Goal: Task Accomplishment & Management: Complete application form

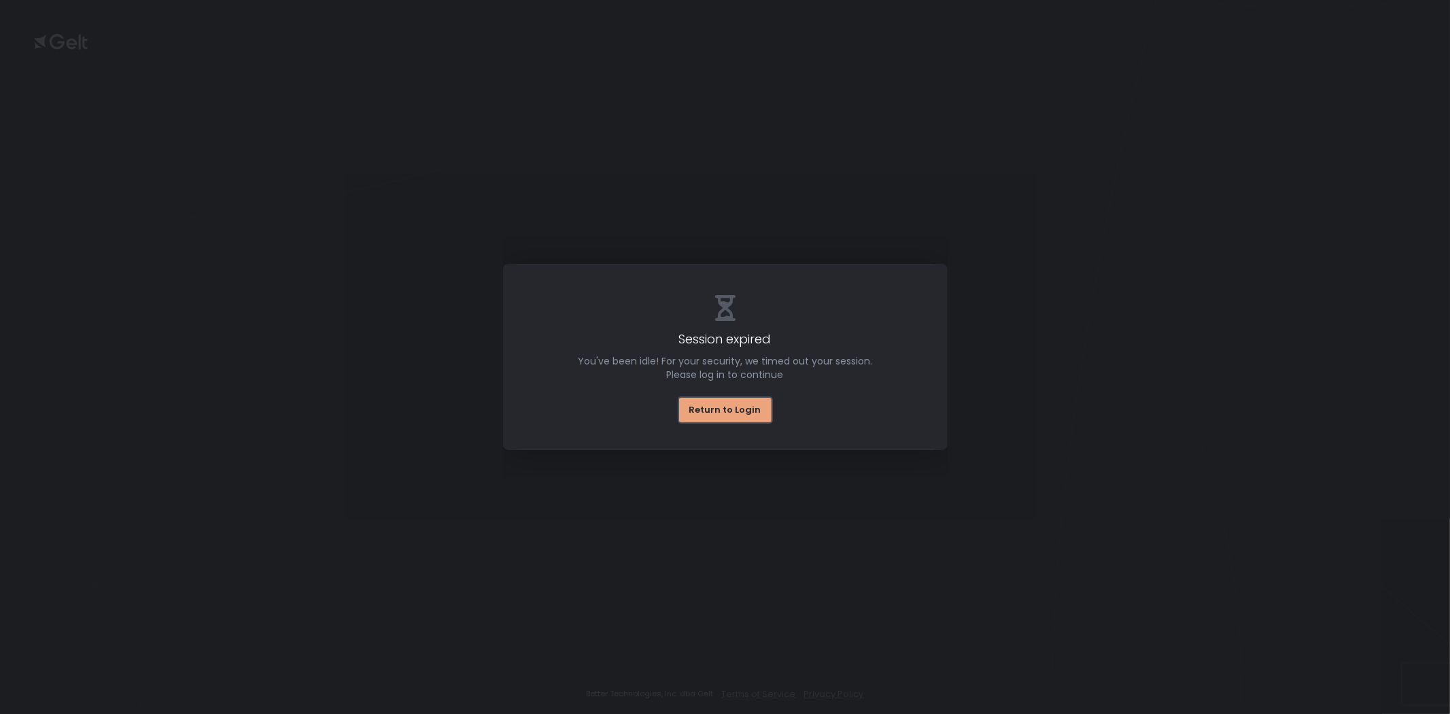
click at [739, 405] on div "Return to Login" at bounding box center [725, 410] width 72 height 12
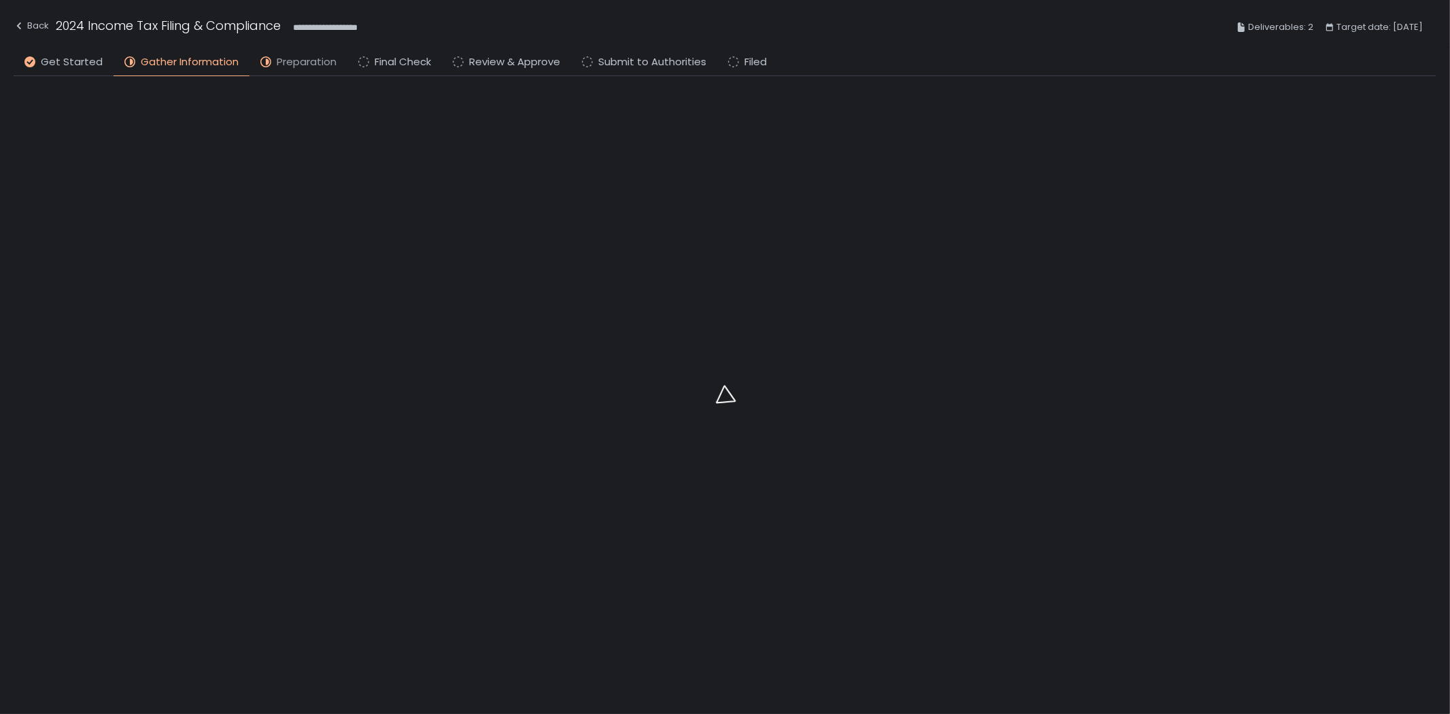
click at [287, 63] on span "Preparation" at bounding box center [307, 62] width 60 height 16
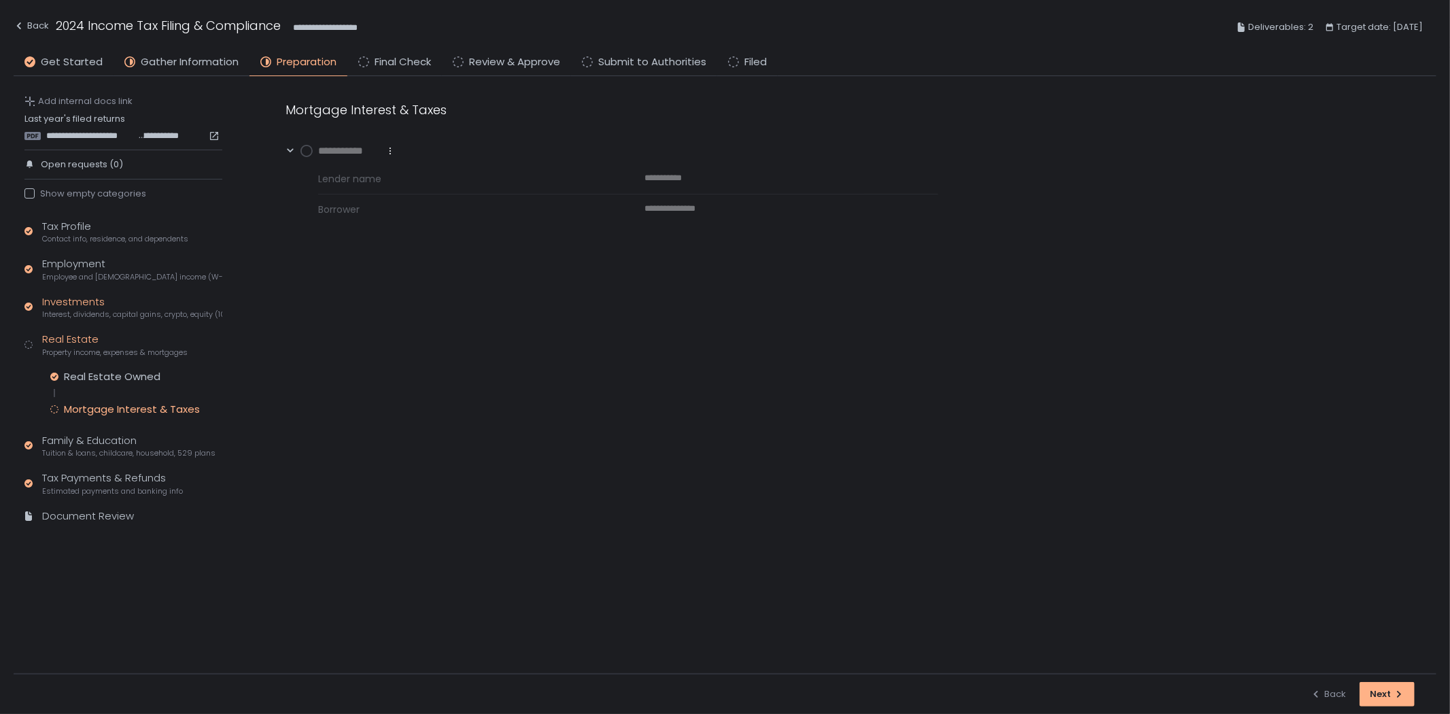
click at [120, 314] on span "Interest, dividends, capital gains, crypto, equity (1099s, K-1s)" at bounding box center [132, 314] width 180 height 10
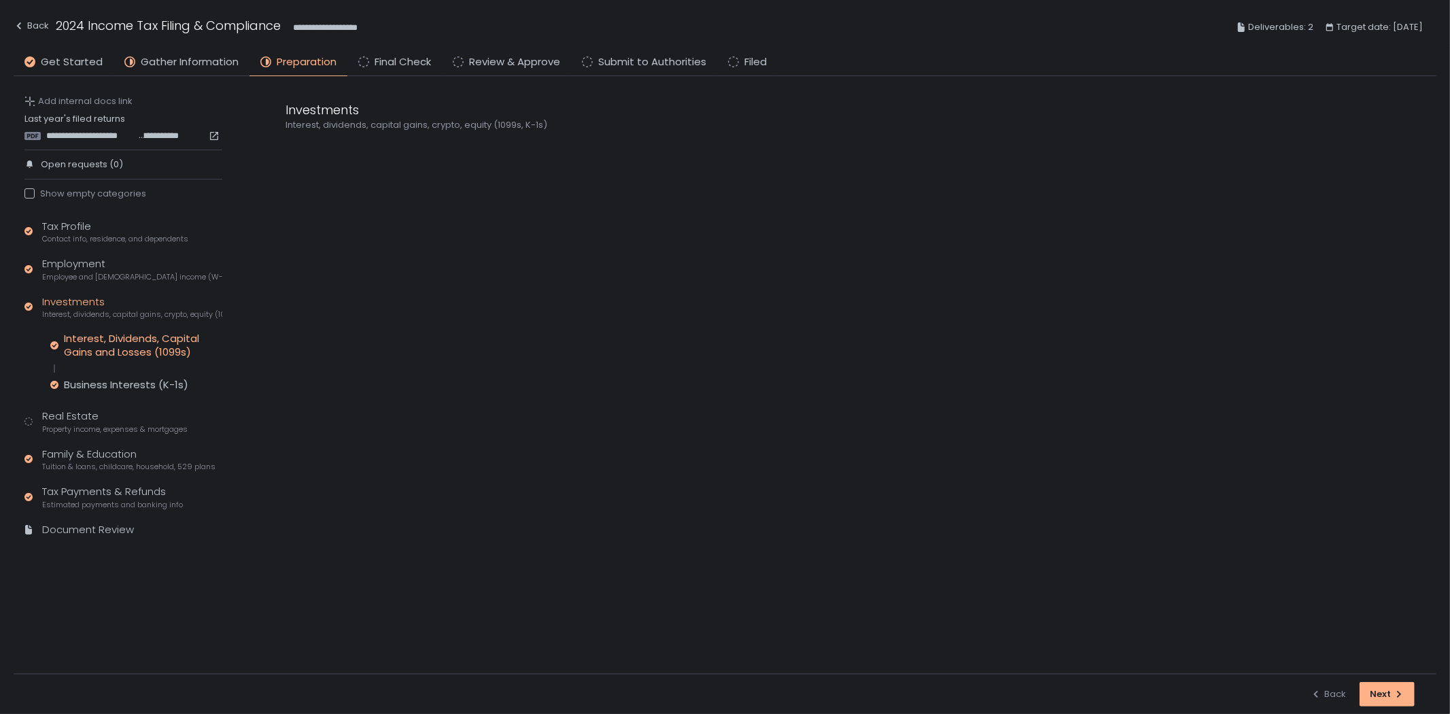
click at [134, 345] on div "Interest, Dividends, Capital Gains and Losses (1099s)" at bounding box center [143, 345] width 158 height 27
click at [143, 383] on div "Business Interests (K-1s)" at bounding box center [126, 385] width 124 height 14
click at [364, 189] on span "**********" at bounding box center [346, 191] width 57 height 16
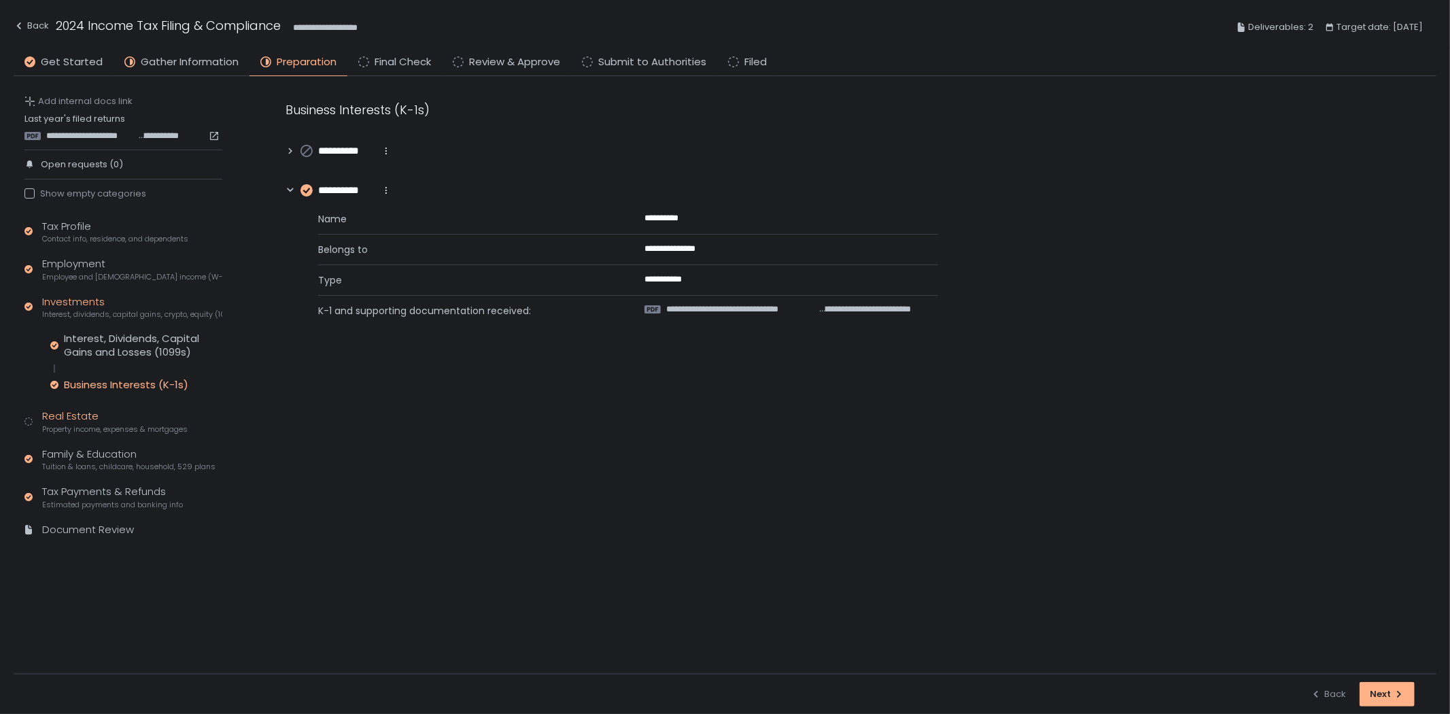
click at [104, 418] on div "Real Estate Property income, expenses & mortgages" at bounding box center [114, 421] width 145 height 26
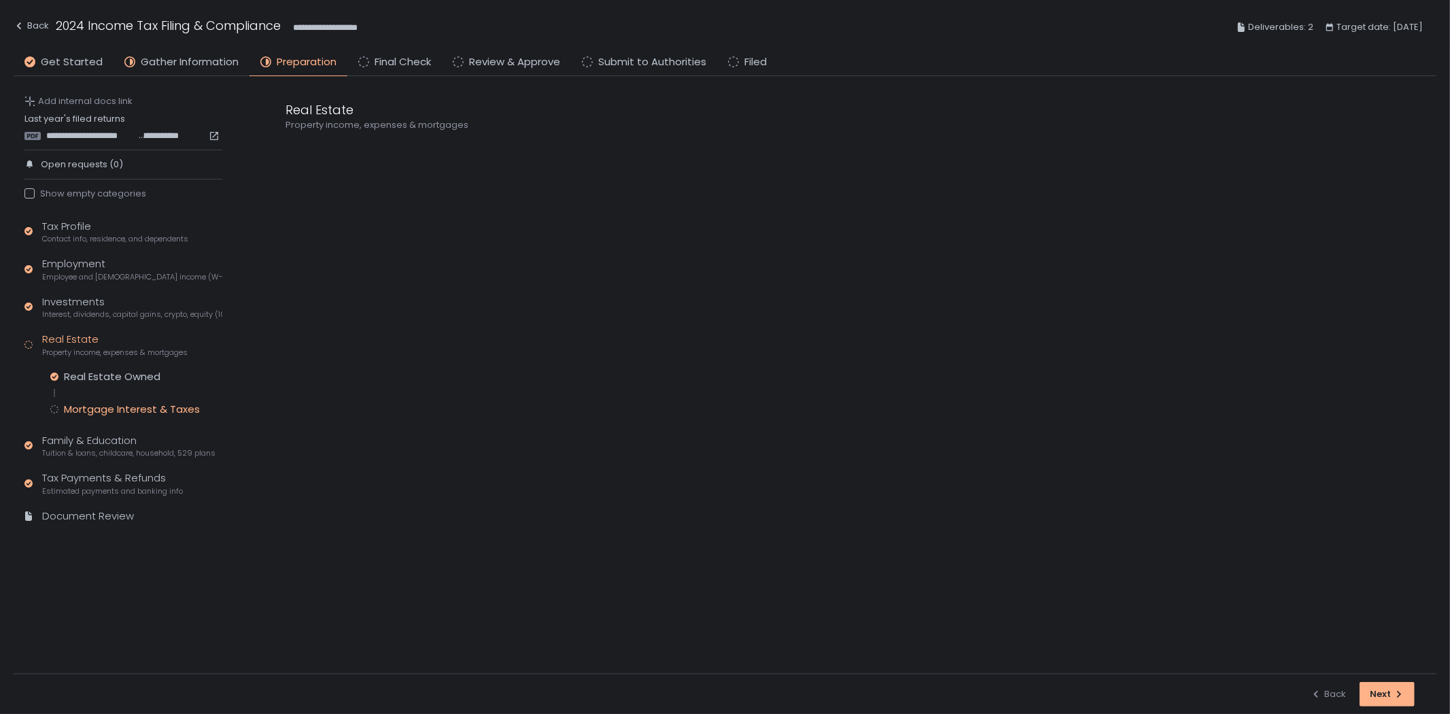
click at [112, 410] on div "Mortgage Interest & Taxes" at bounding box center [132, 409] width 136 height 14
click at [105, 445] on div "Family & Education Tuition & loans, childcare, household, 529 plans" at bounding box center [128, 446] width 173 height 26
click at [126, 413] on div "Student Loan Interest" at bounding box center [119, 414] width 111 height 14
click at [85, 345] on div "Real Estate Property income, expenses & mortgages" at bounding box center [114, 345] width 145 height 26
click at [106, 310] on span "Interest, dividends, capital gains, crypto, equity (1099s, K-1s)" at bounding box center [132, 314] width 180 height 10
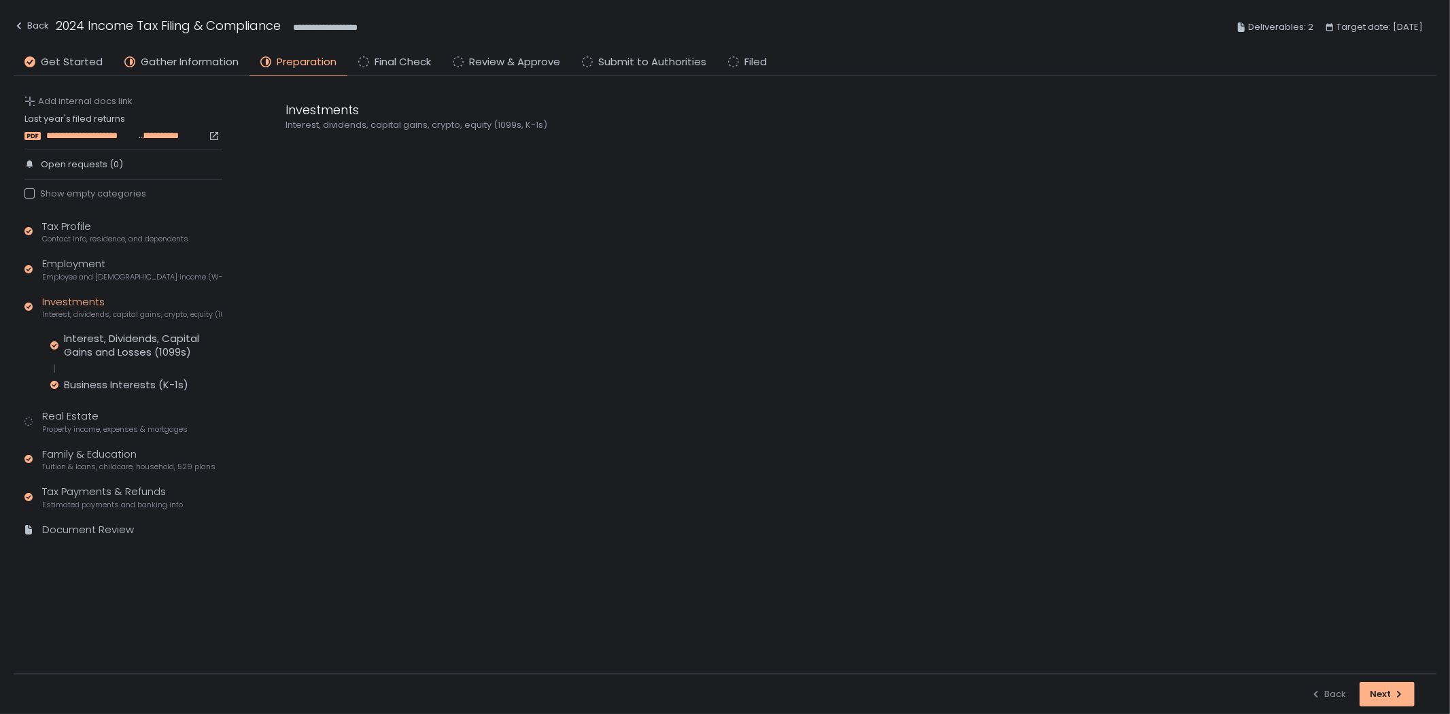
click at [86, 137] on span "**********" at bounding box center [92, 136] width 92 height 12
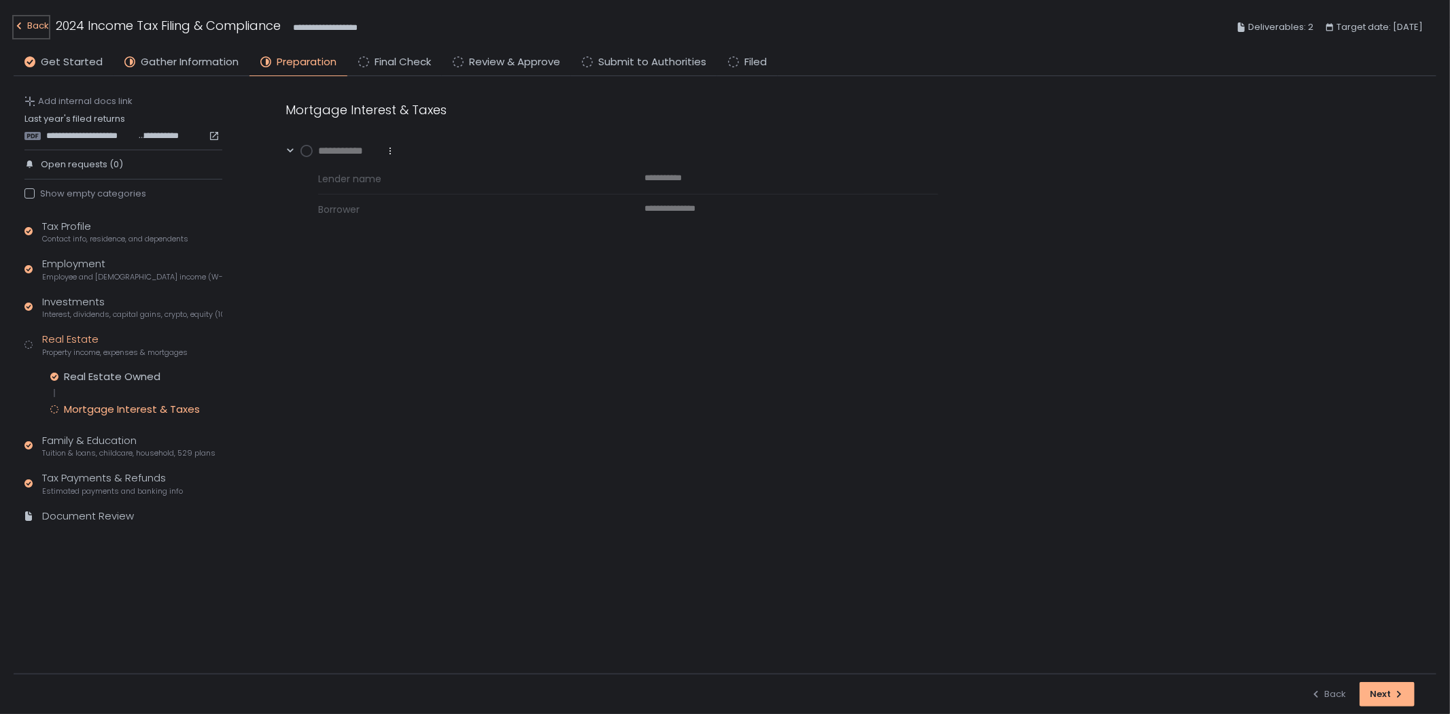
click at [27, 24] on div "Back" at bounding box center [31, 26] width 35 height 16
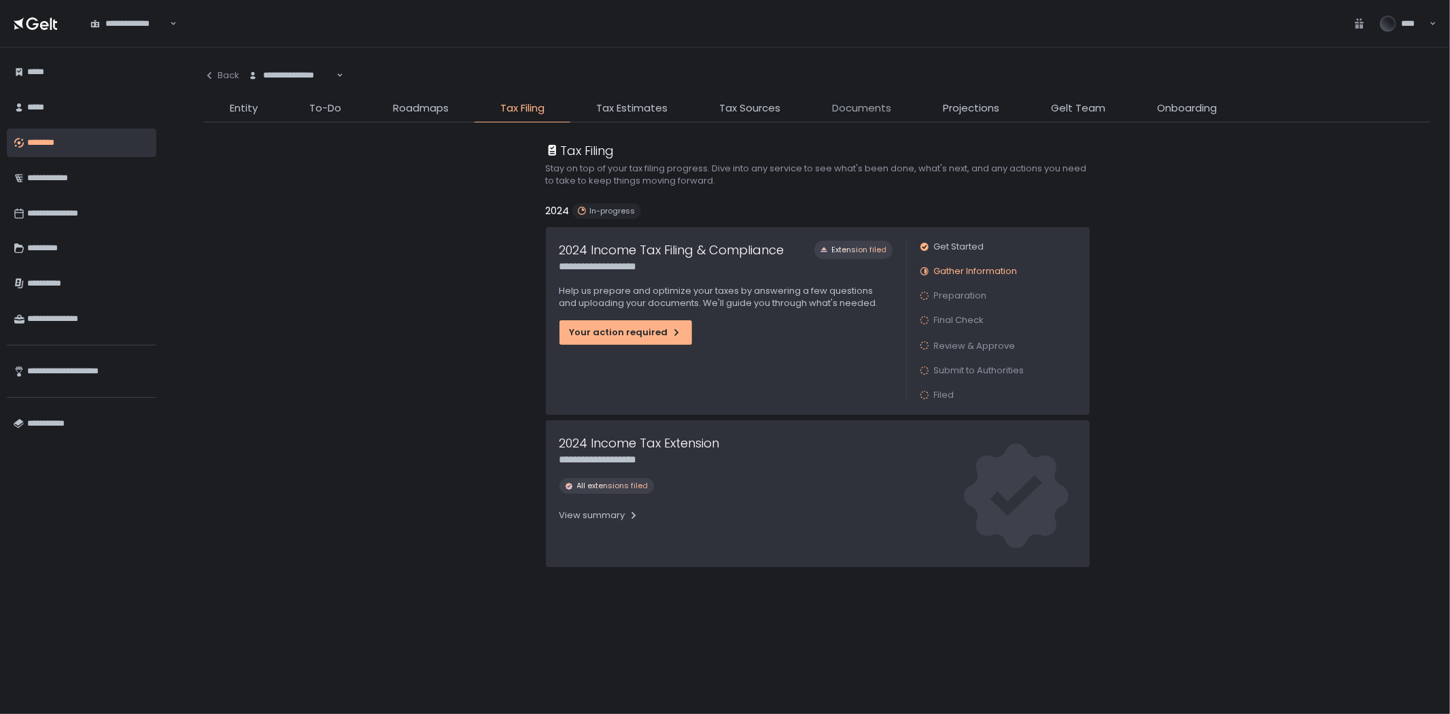
click at [873, 107] on span "Documents" at bounding box center [861, 109] width 59 height 16
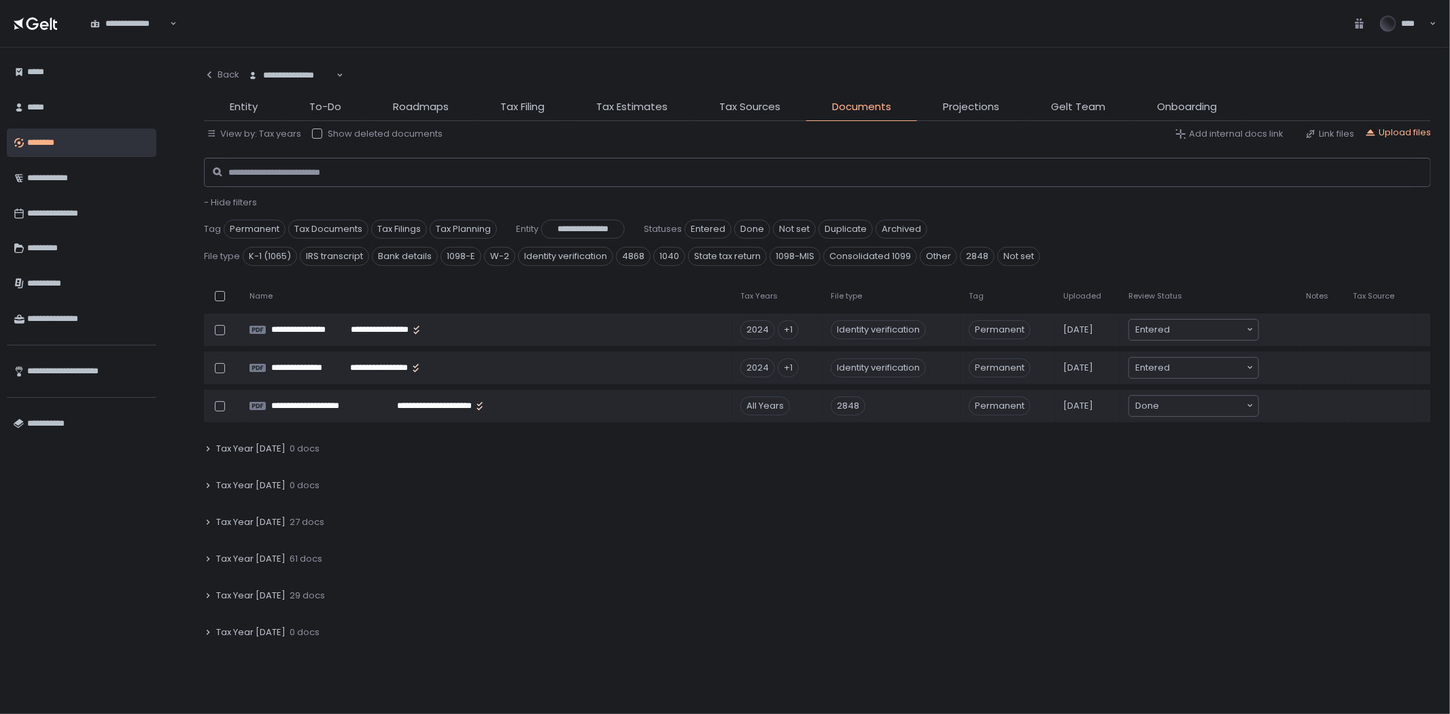
scroll to position [75, 0]
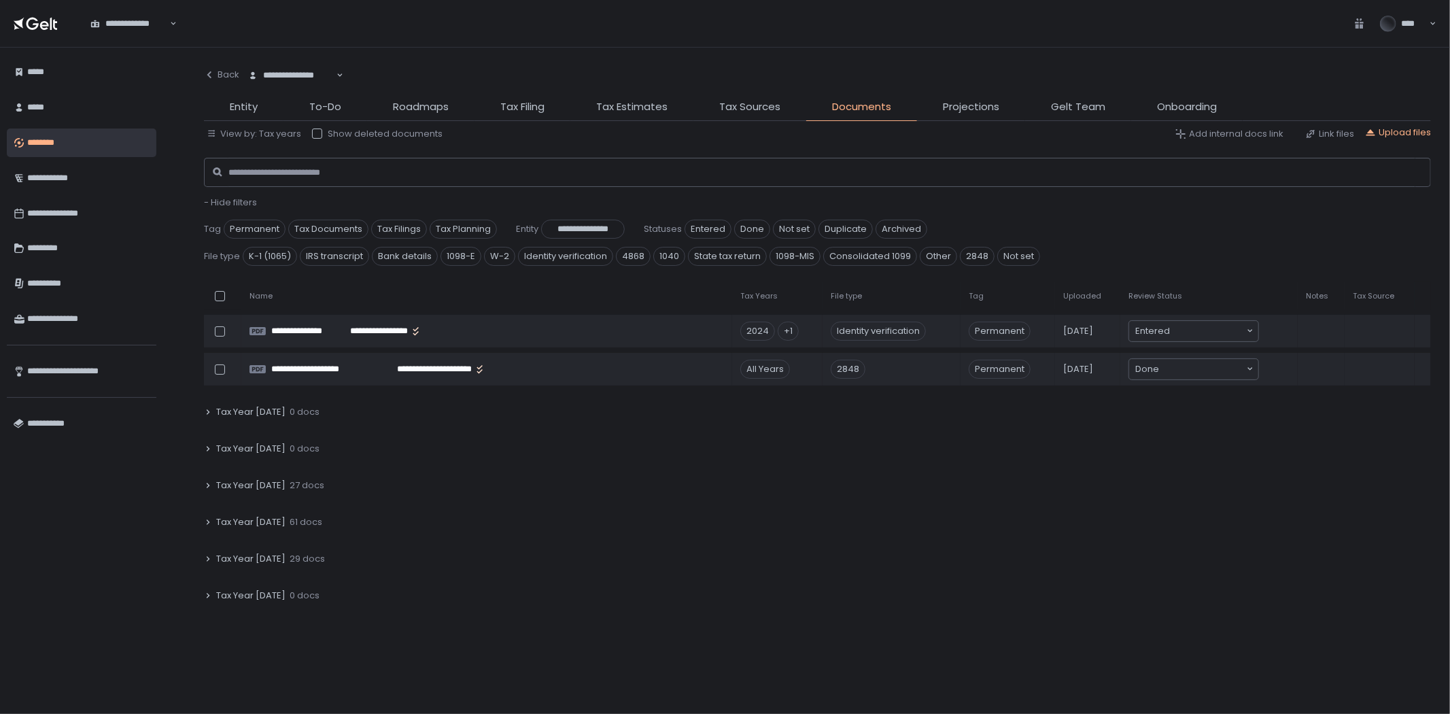
click at [303, 483] on span "27 docs" at bounding box center [307, 485] width 35 height 12
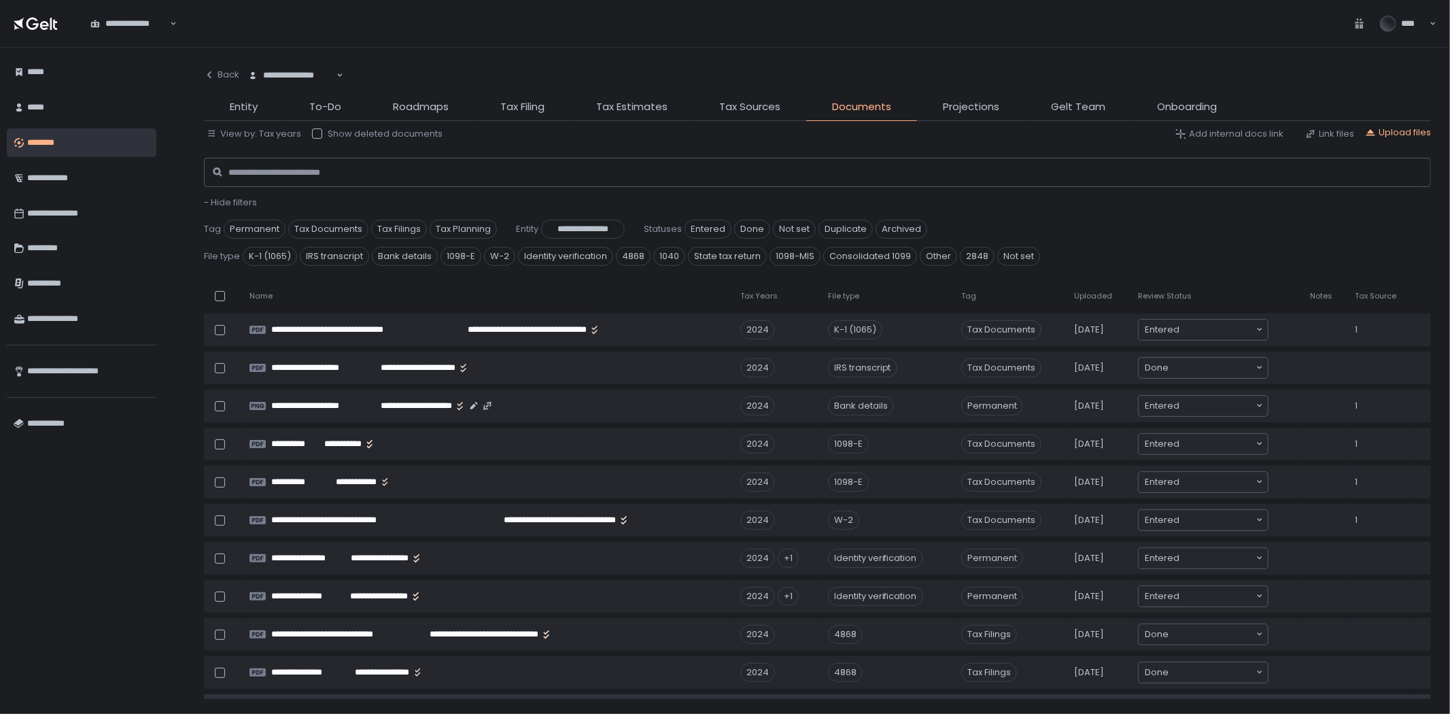
scroll to position [226, 0]
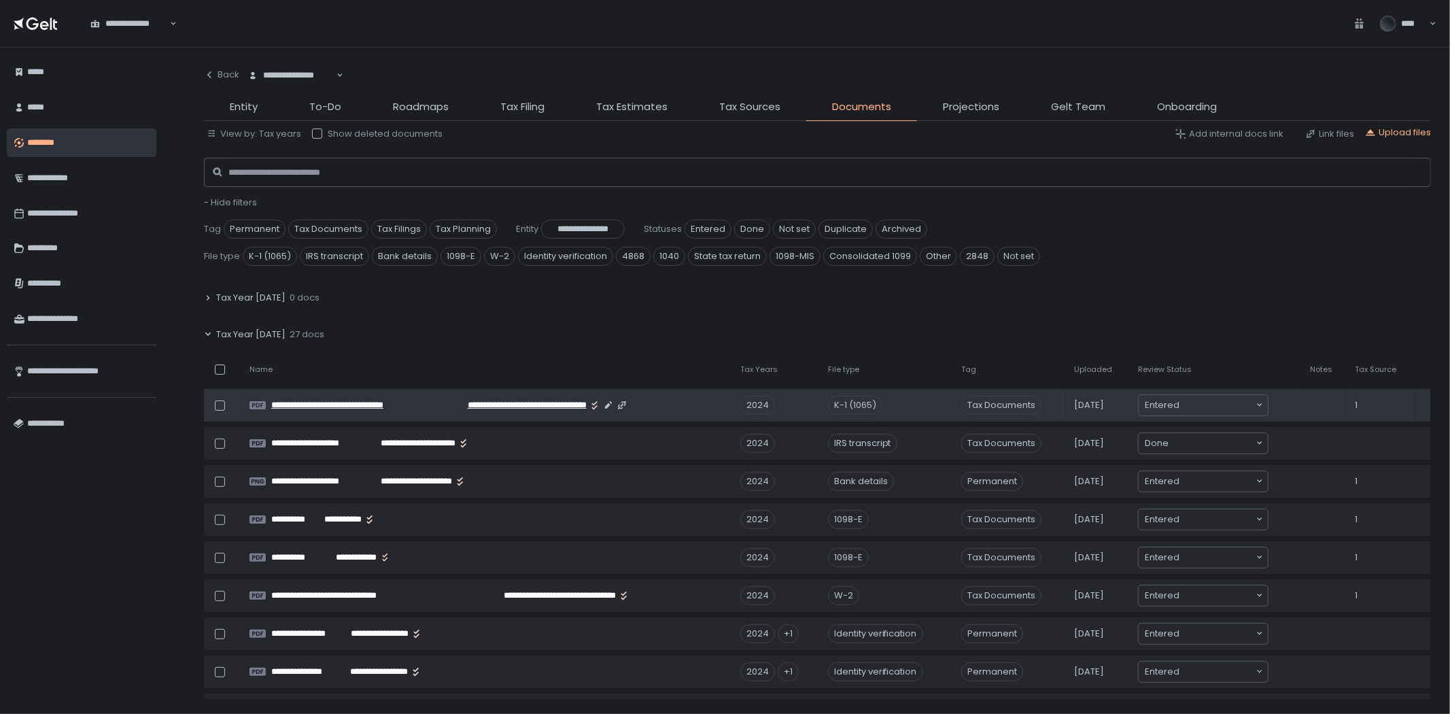
click at [458, 404] on span "**********" at bounding box center [506, 405] width 162 height 12
